Goal: Information Seeking & Learning: Learn about a topic

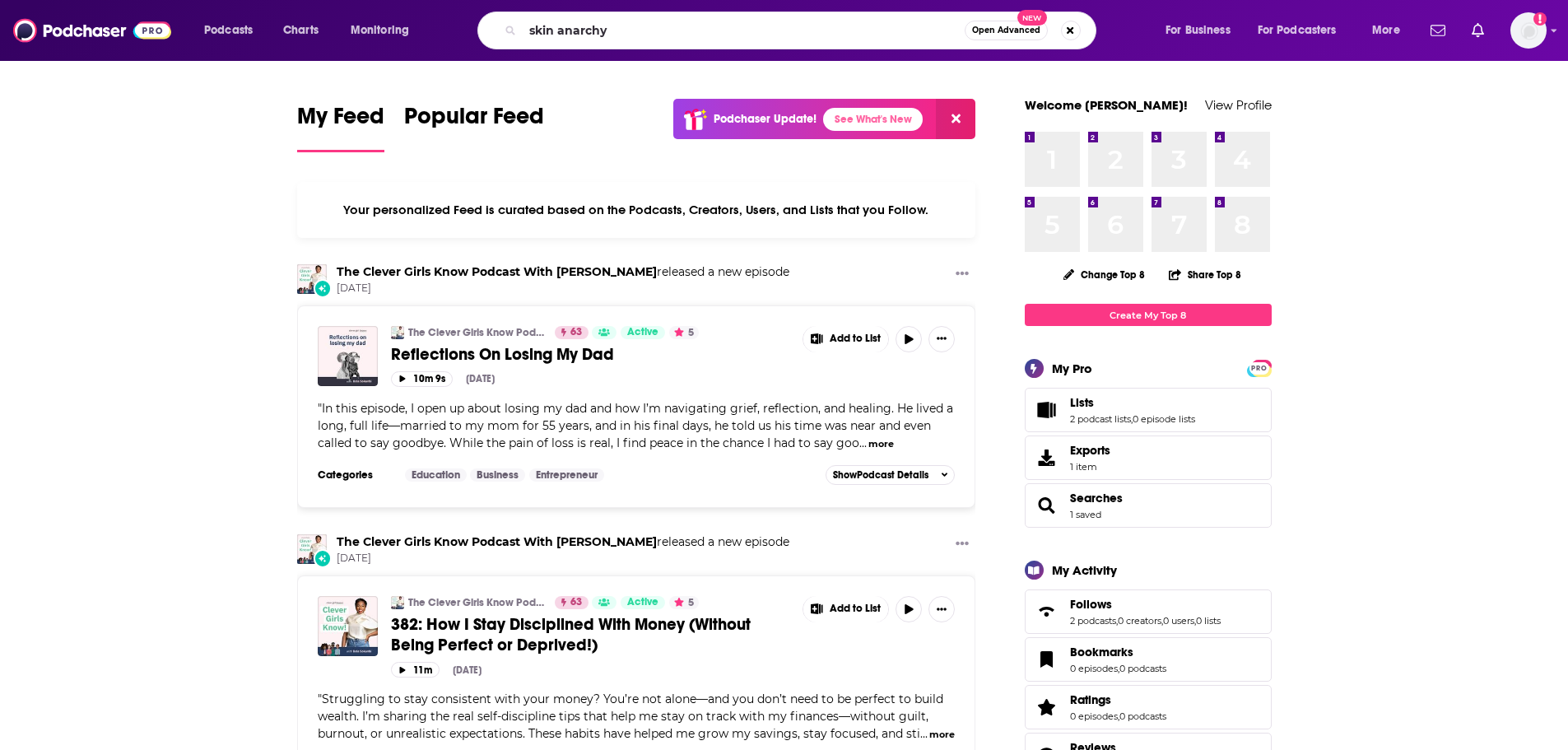
type input "skin anarchy"
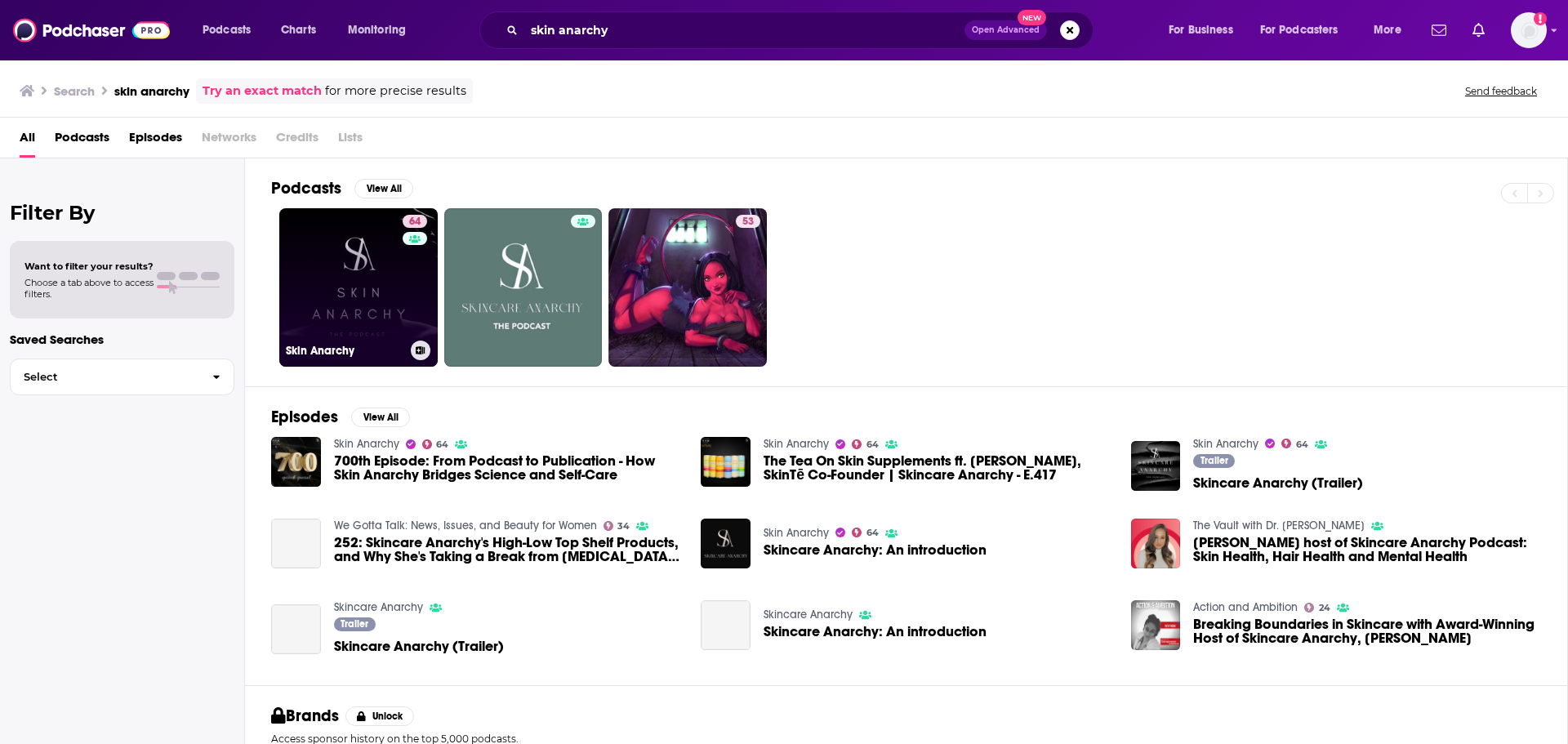
click at [374, 319] on link "64 Skin Anarchy" at bounding box center [358, 287] width 158 height 158
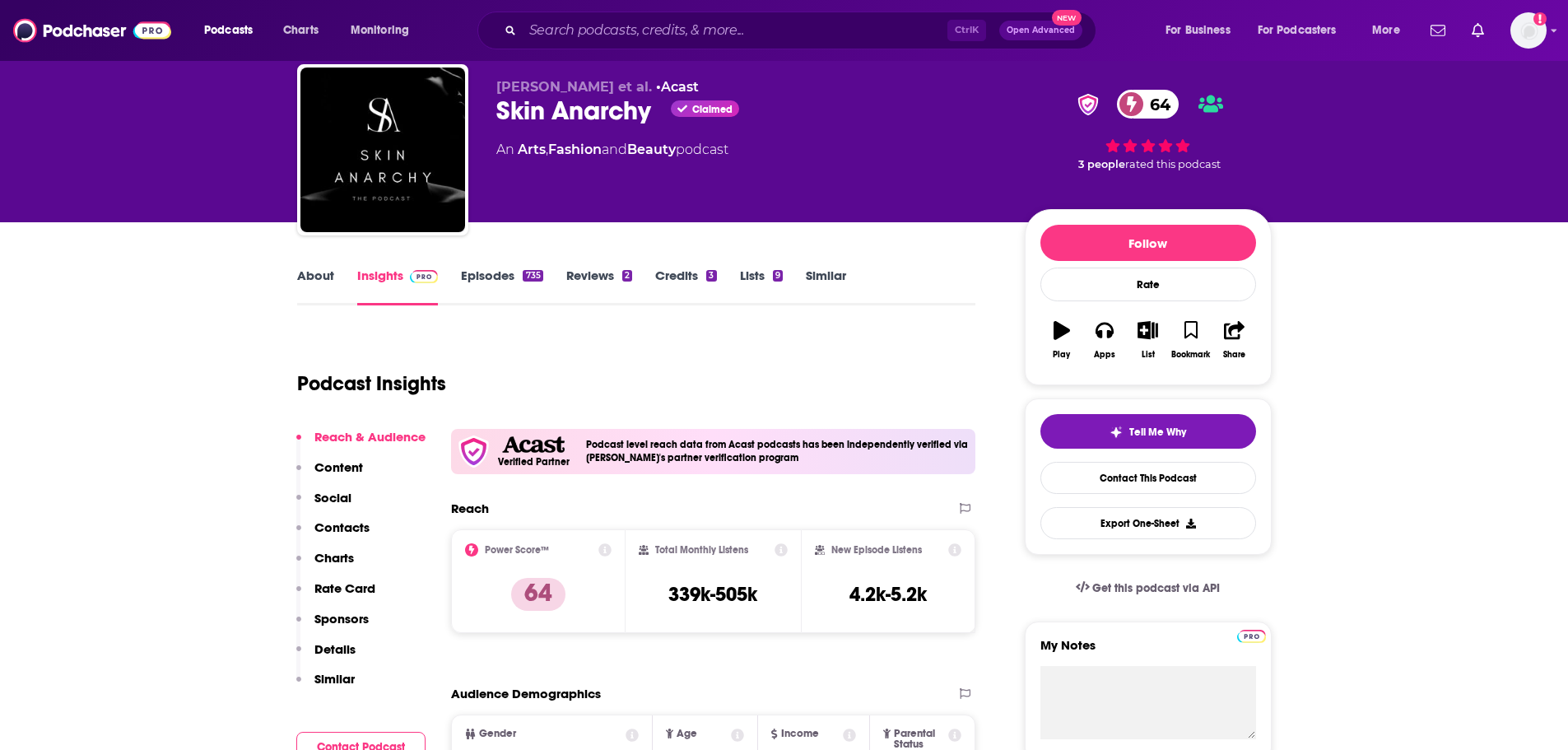
scroll to position [83, 0]
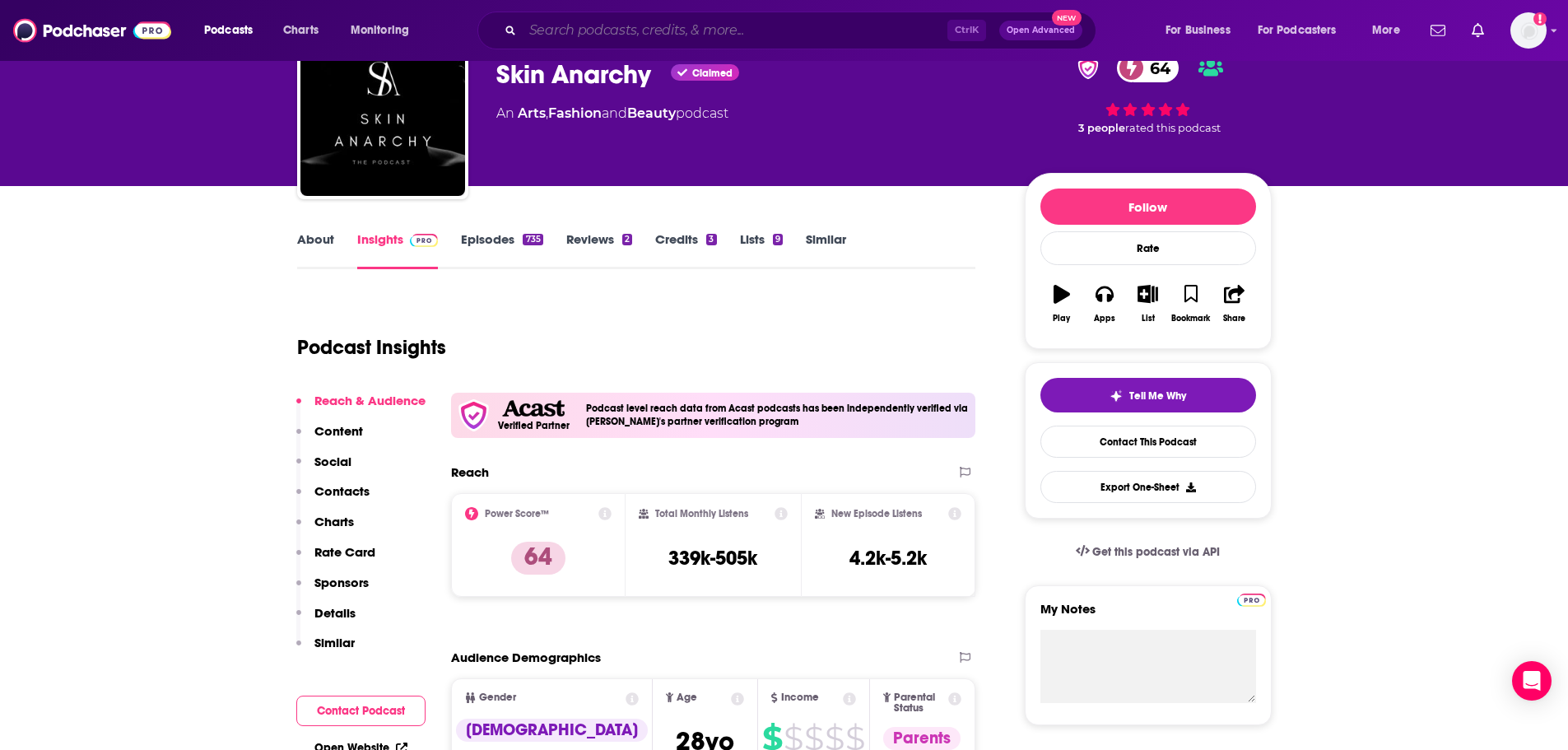
click at [601, 30] on input "Search podcasts, credits, & more..." at bounding box center [734, 31] width 424 height 26
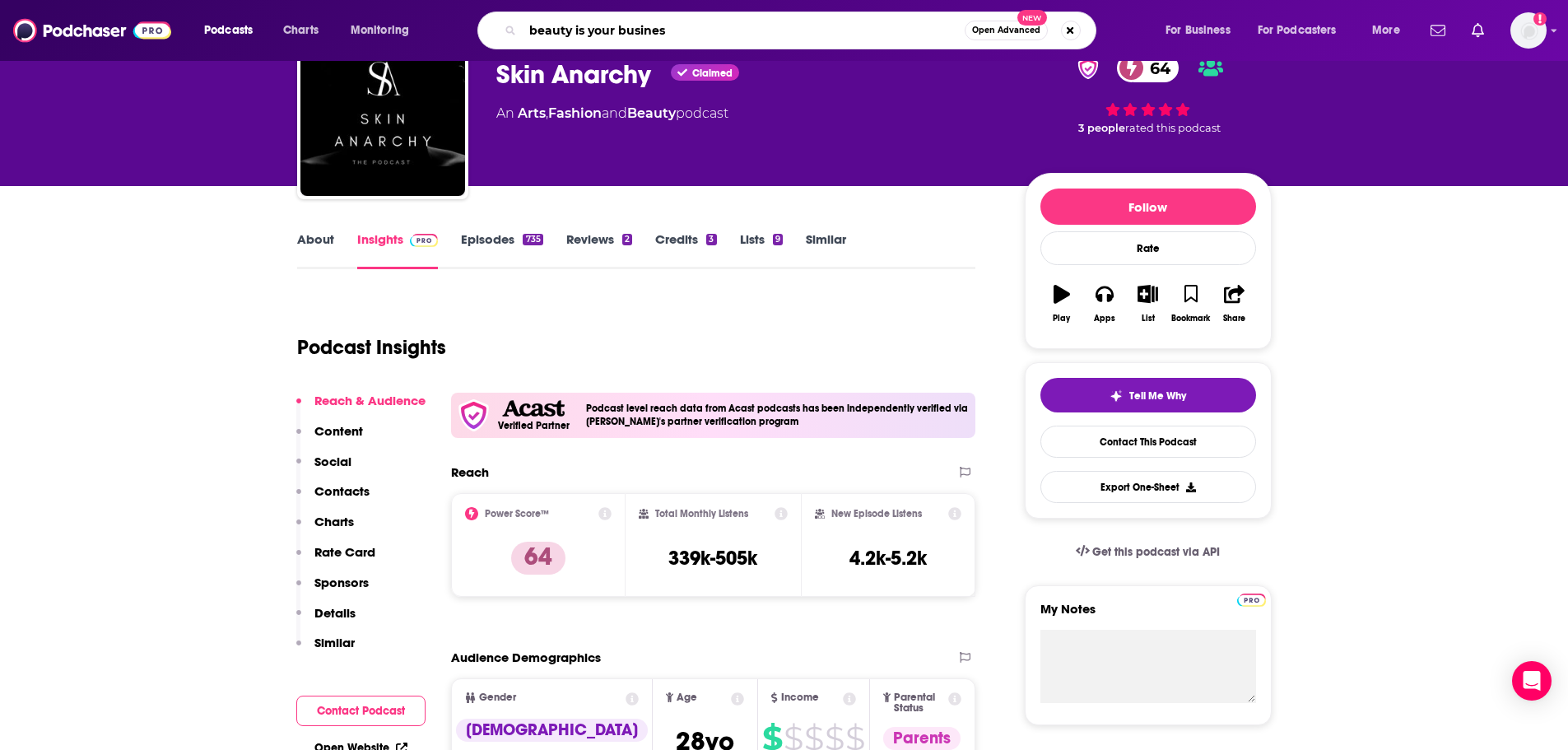
type input "beauty is your business"
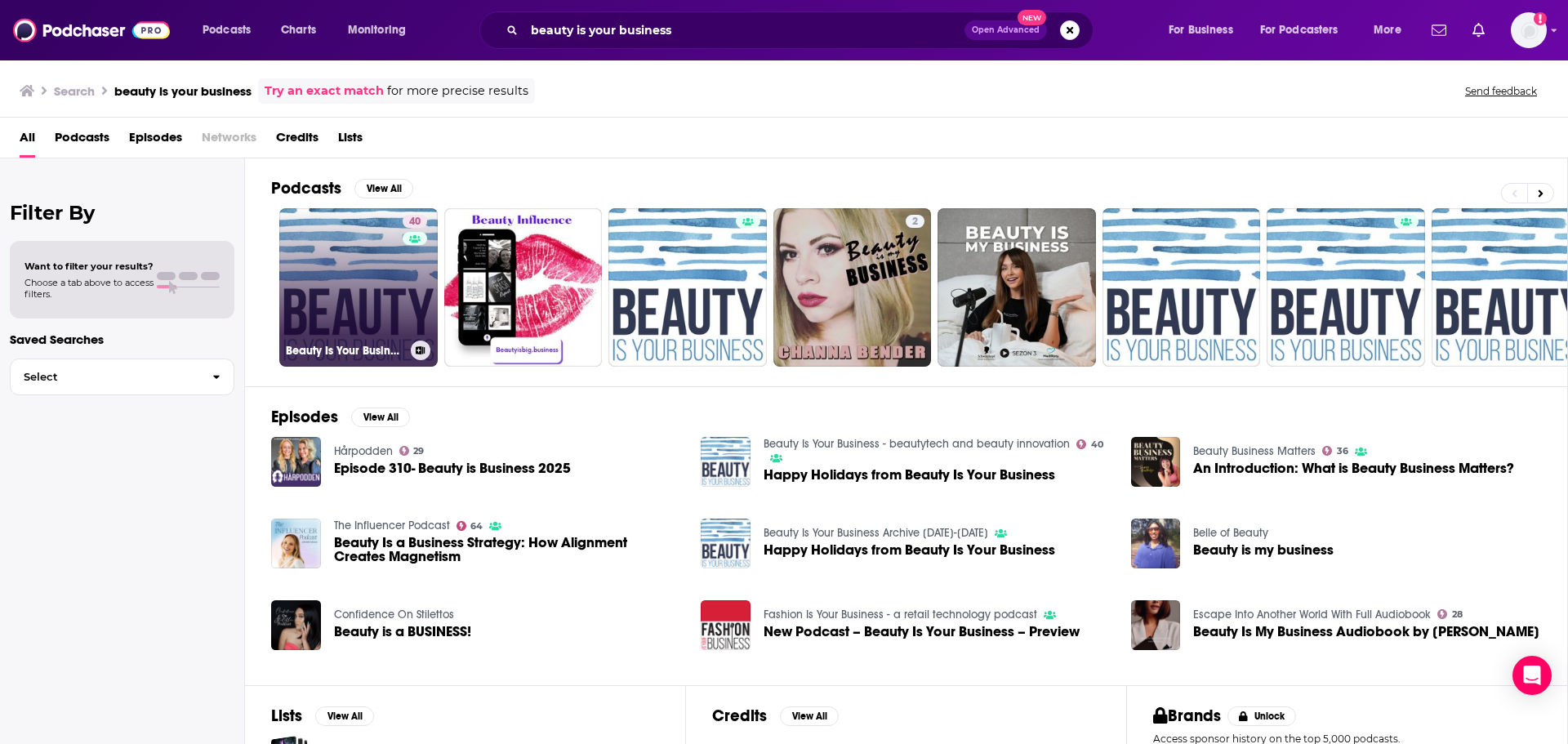
click at [373, 308] on link "40 Beauty Is Your Business - beautytech and beauty innovation" at bounding box center [358, 287] width 158 height 158
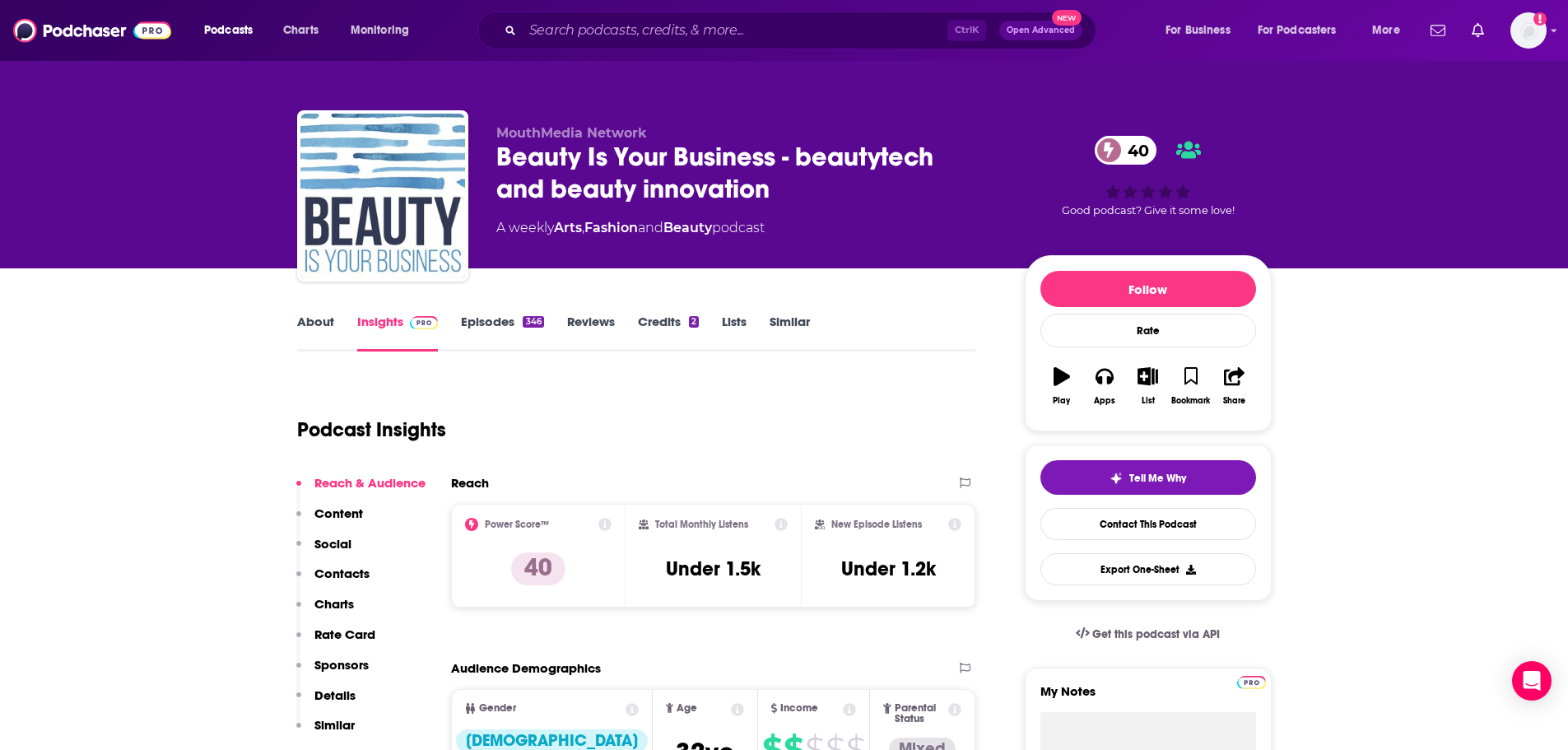
click at [314, 324] on link "About" at bounding box center [316, 332] width 37 height 38
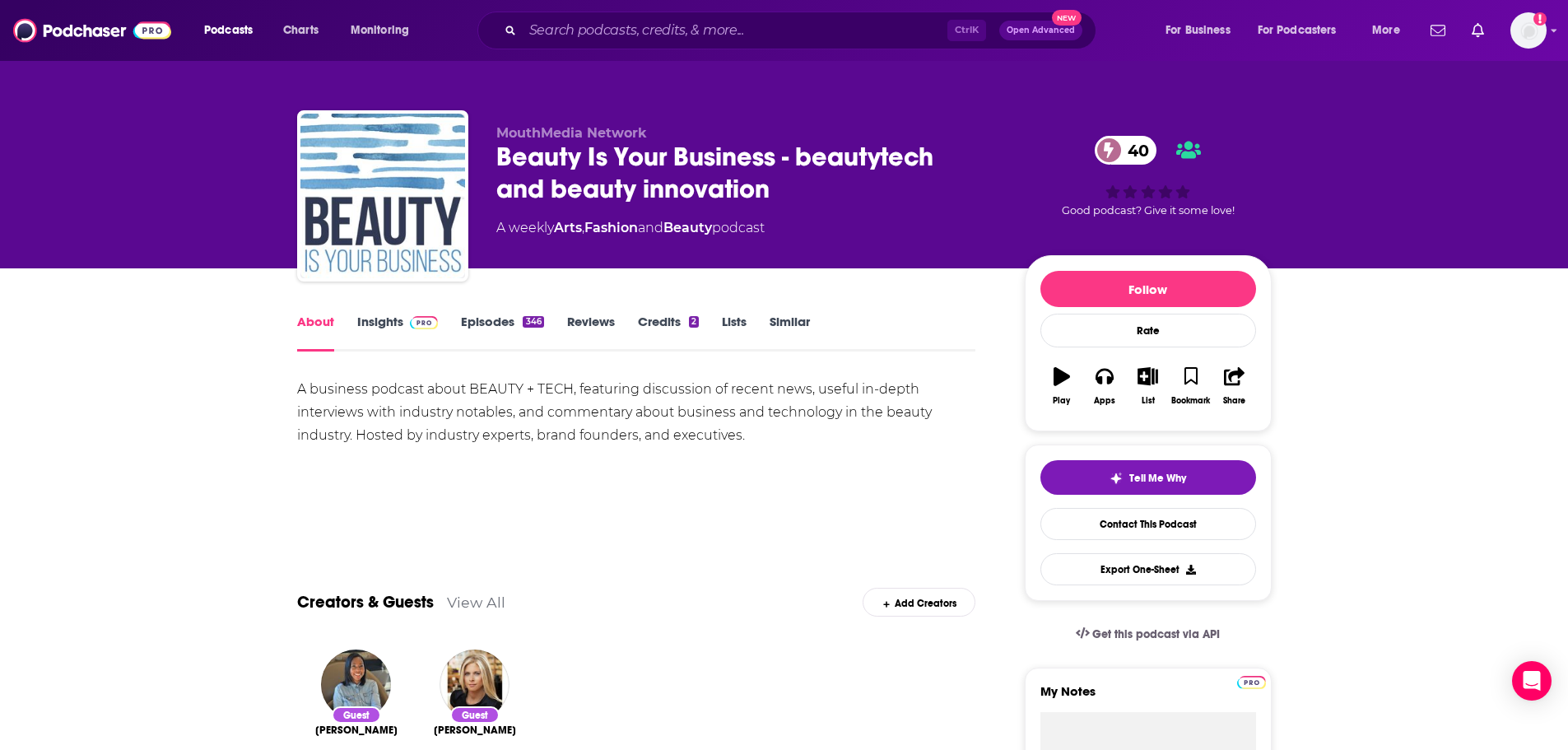
click at [490, 321] on link "Episodes 346" at bounding box center [501, 332] width 83 height 38
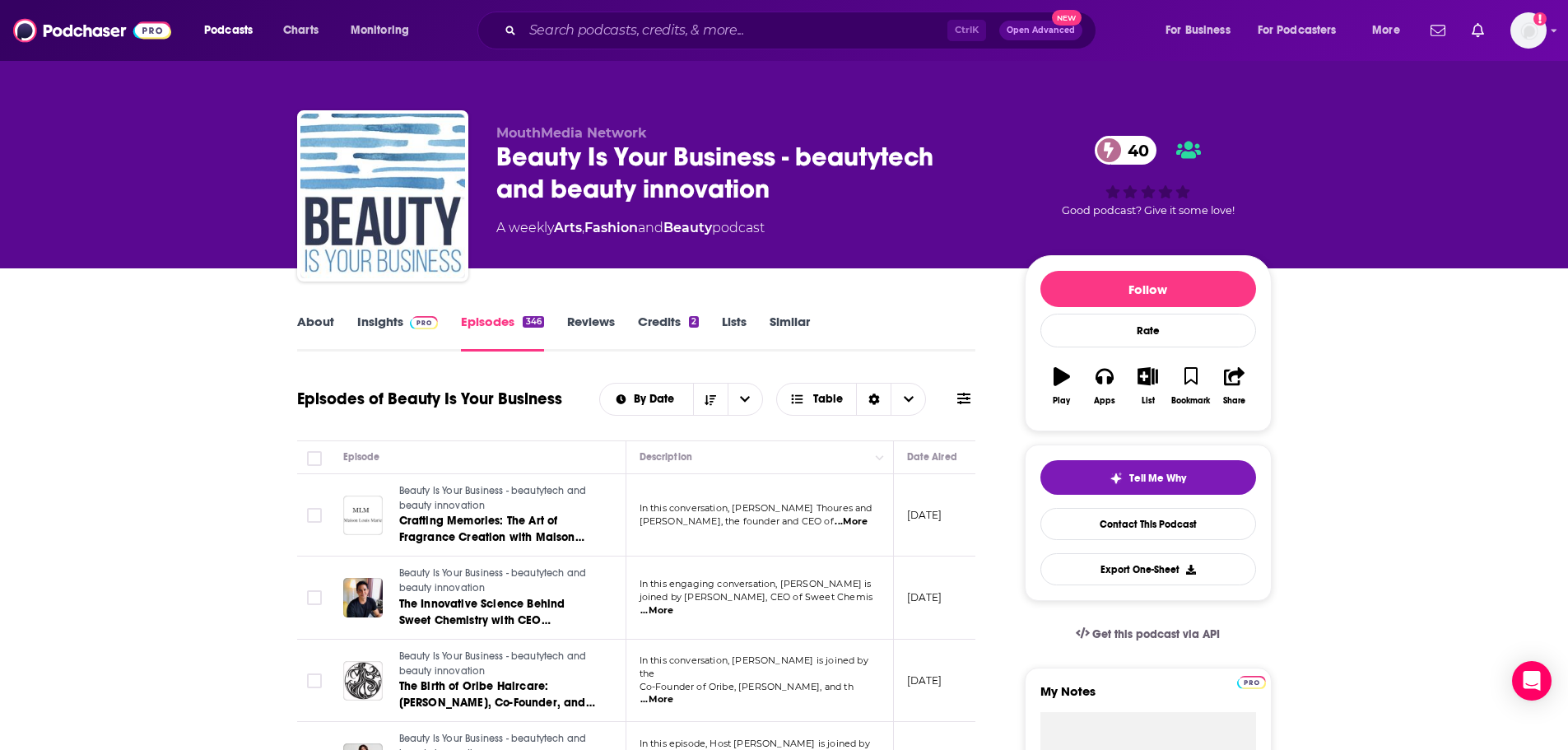
click at [383, 333] on link "Insights" at bounding box center [398, 332] width 82 height 38
